Goal: Book appointment/travel/reservation

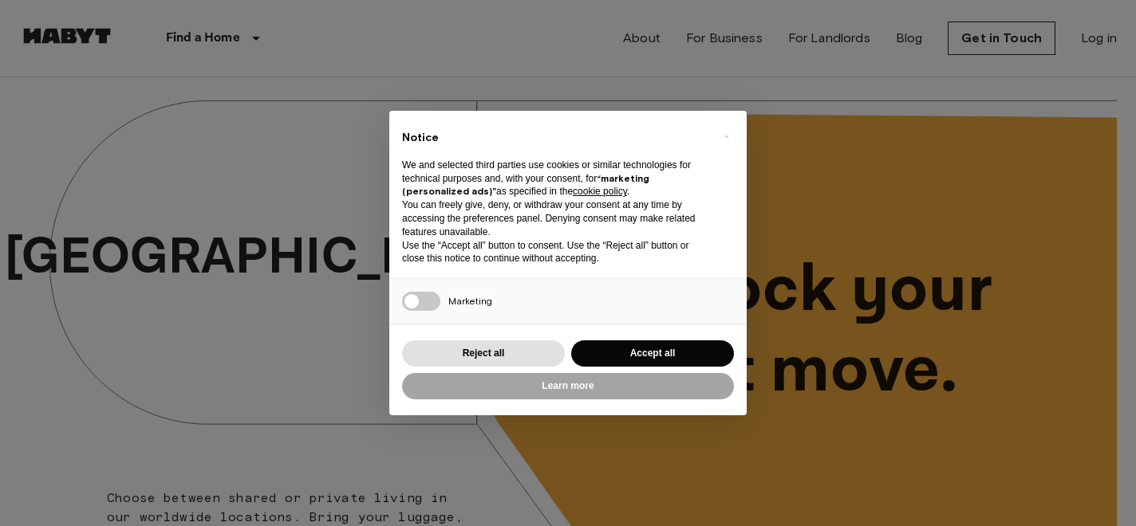
scroll to position [147, 0]
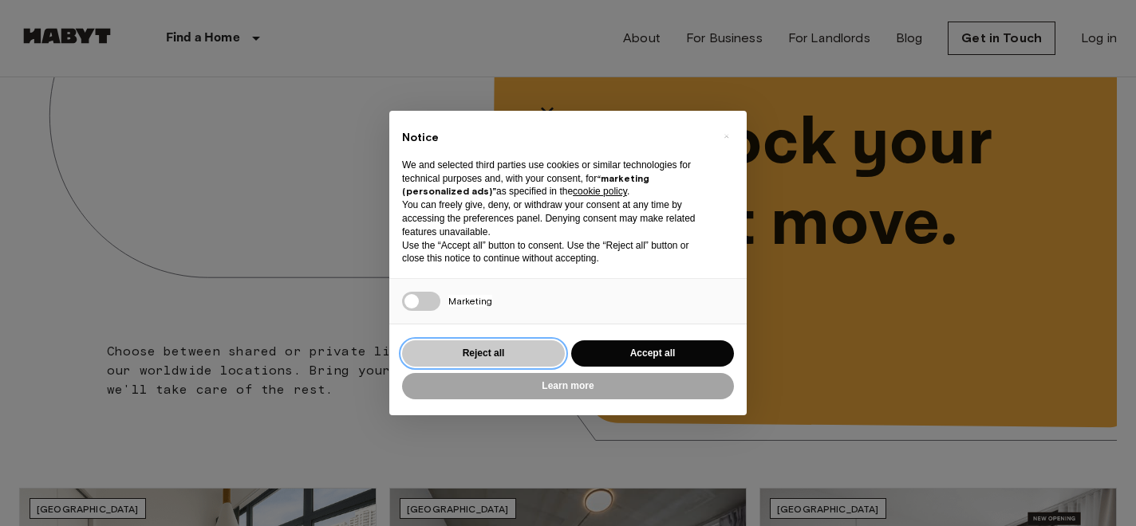
click at [510, 355] on button "Reject all" at bounding box center [483, 354] width 163 height 26
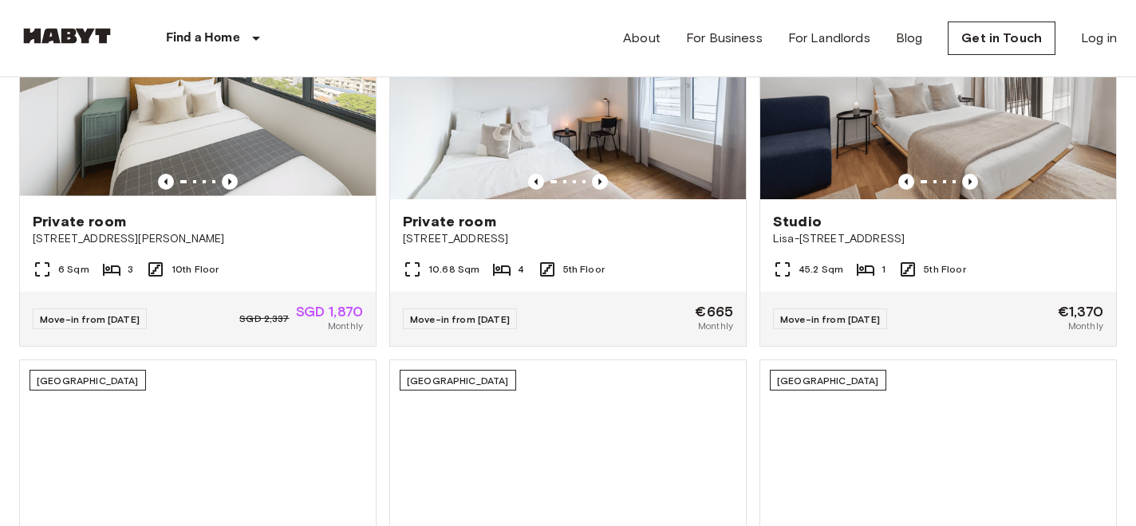
scroll to position [0, 0]
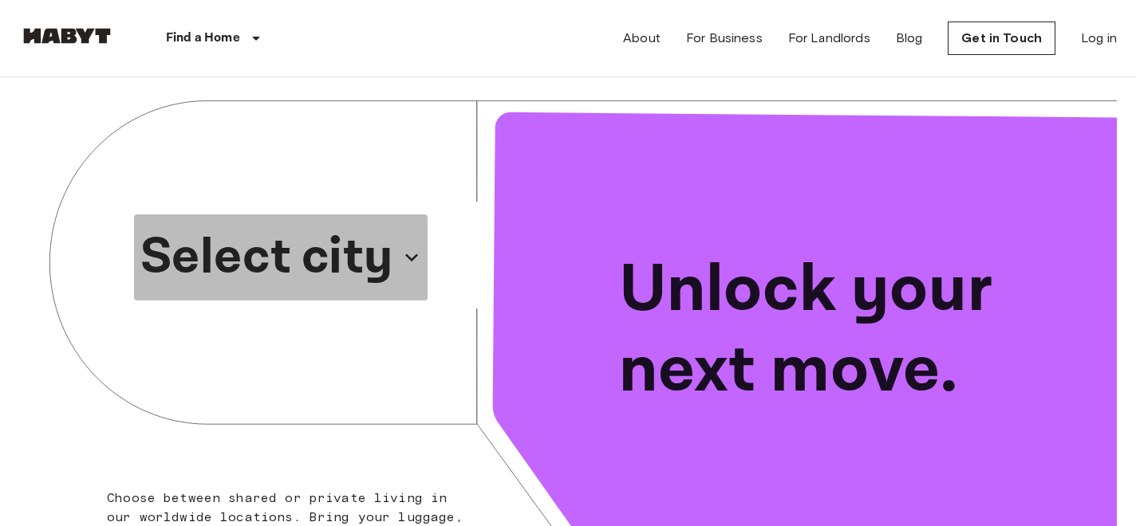
click at [383, 266] on p "Select city" at bounding box center [266, 257] width 253 height 77
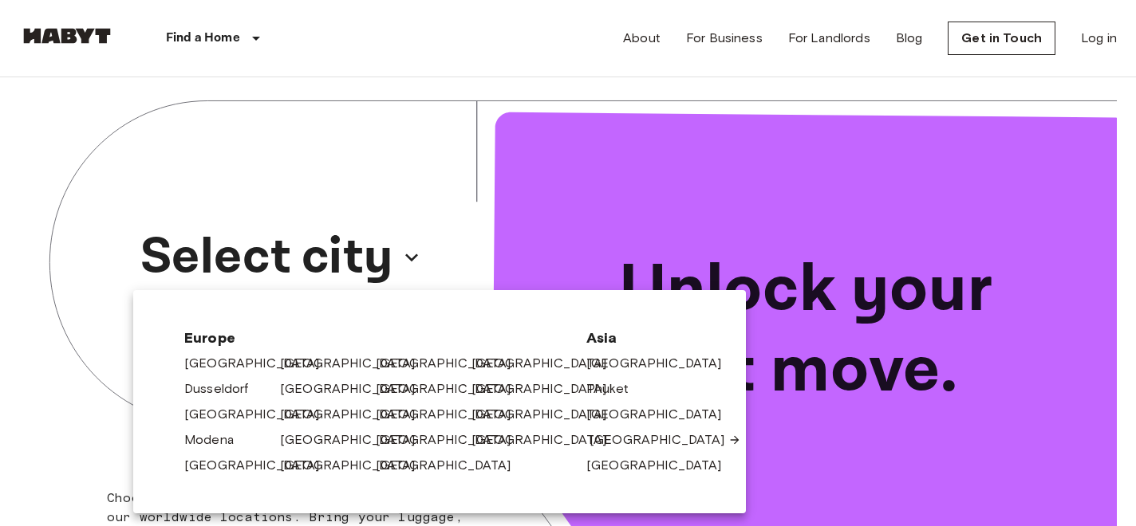
click at [629, 440] on link "[GEOGRAPHIC_DATA]" at bounding box center [665, 440] width 152 height 19
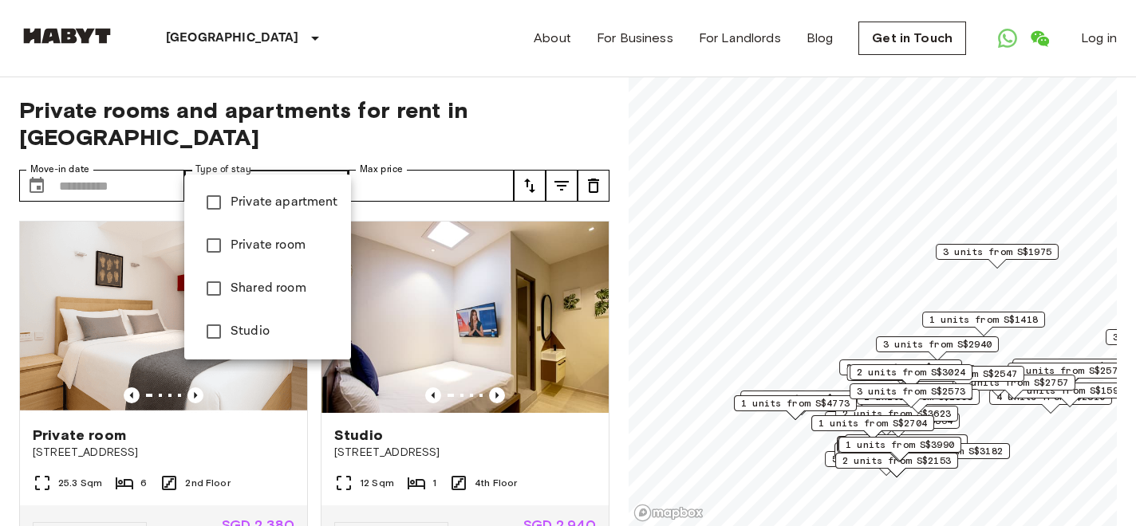
click at [271, 211] on span "Private apartment" at bounding box center [285, 202] width 108 height 19
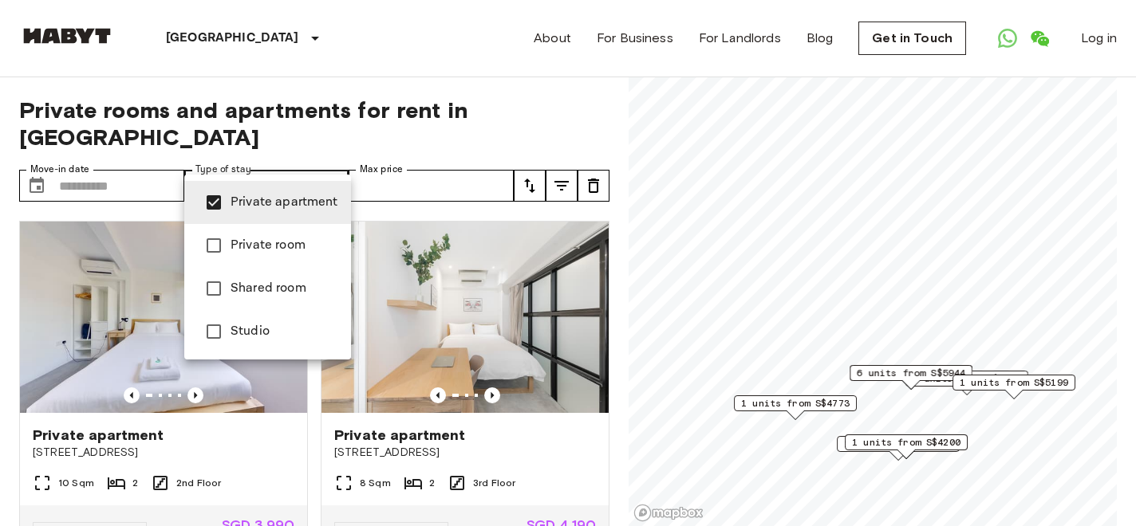
type input "**********"
click at [105, 160] on div at bounding box center [568, 263] width 1136 height 526
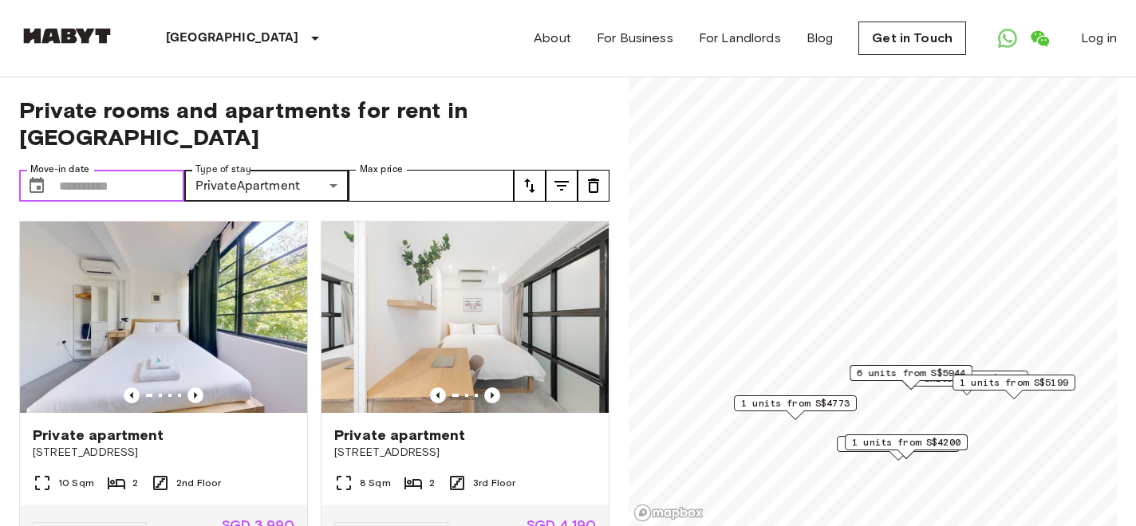
click at [65, 170] on input "Move-in date" at bounding box center [121, 186] width 125 height 32
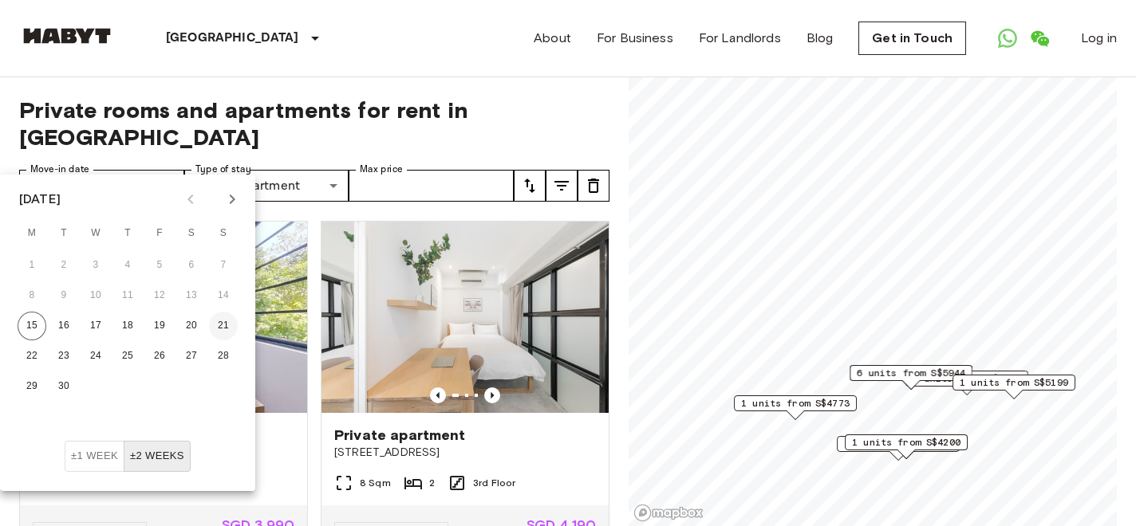
click at [229, 323] on button "21" at bounding box center [223, 326] width 29 height 29
type input "**********"
